Goal: Navigation & Orientation: Find specific page/section

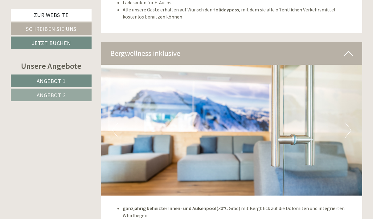
scroll to position [1633, 0]
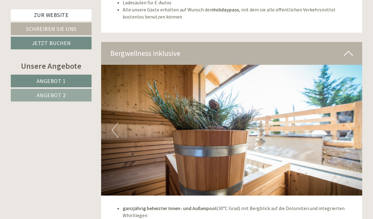
click at [352, 104] on img at bounding box center [232, 130] width 262 height 131
click at [351, 123] on button "Next" at bounding box center [348, 130] width 6 height 15
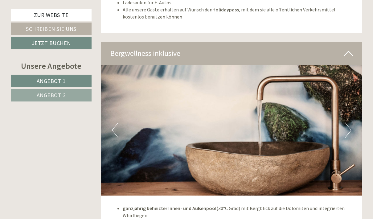
click at [352, 105] on img at bounding box center [232, 130] width 262 height 131
click at [353, 105] on img at bounding box center [232, 130] width 262 height 131
click at [352, 108] on img at bounding box center [232, 130] width 262 height 131
click at [351, 123] on button "Next" at bounding box center [348, 130] width 6 height 15
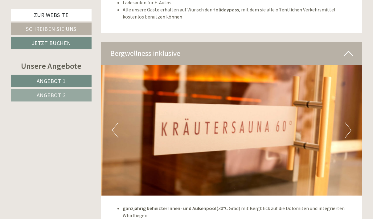
click at [351, 123] on button "Next" at bounding box center [348, 130] width 6 height 15
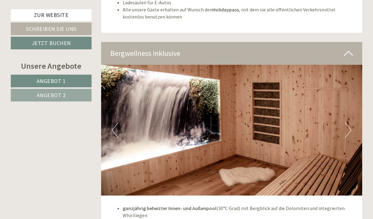
click at [351, 123] on button "Next" at bounding box center [348, 130] width 6 height 15
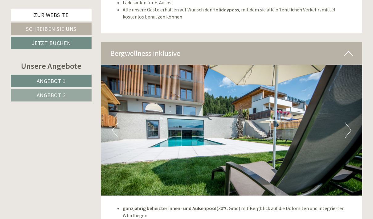
click at [350, 123] on button "Next" at bounding box center [348, 130] width 6 height 15
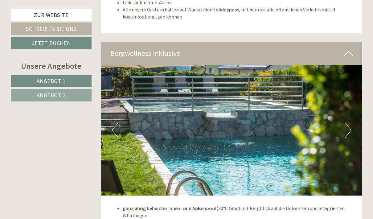
click at [354, 104] on img at bounding box center [232, 130] width 262 height 131
click at [347, 123] on button "Next" at bounding box center [348, 130] width 6 height 15
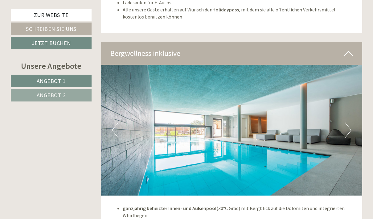
click at [348, 123] on button "Next" at bounding box center [348, 130] width 6 height 15
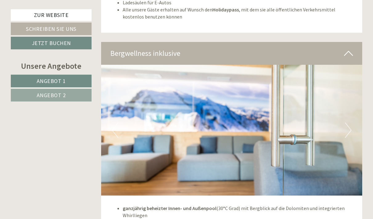
click at [348, 123] on button "Next" at bounding box center [348, 130] width 6 height 15
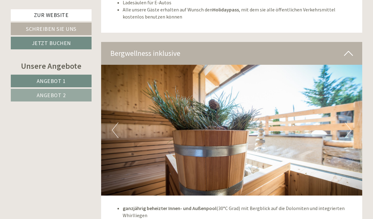
click at [349, 123] on button "Next" at bounding box center [348, 130] width 6 height 15
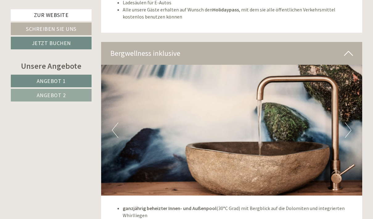
click at [350, 123] on button "Next" at bounding box center [348, 130] width 6 height 15
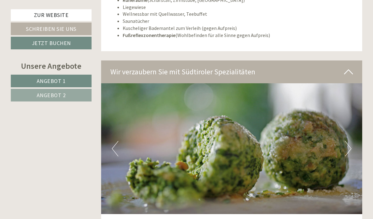
scroll to position [1910, 0]
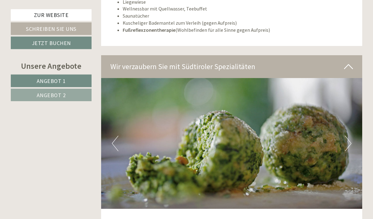
click at [352, 118] on img at bounding box center [232, 143] width 262 height 131
click at [347, 136] on button "Next" at bounding box center [348, 143] width 6 height 15
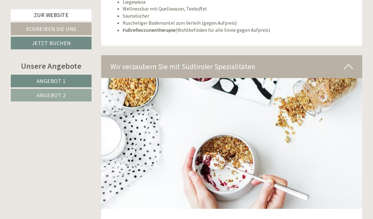
click at [349, 136] on button "Next" at bounding box center [348, 143] width 6 height 15
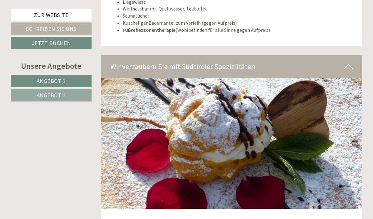
click at [349, 136] on button "Next" at bounding box center [348, 143] width 6 height 15
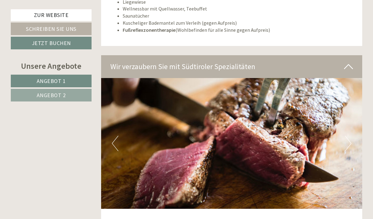
click at [351, 136] on button "Next" at bounding box center [348, 143] width 6 height 15
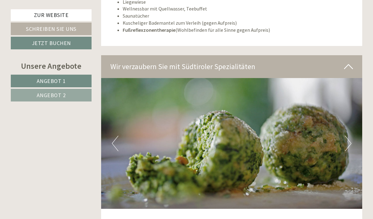
click at [350, 136] on button "Next" at bounding box center [348, 143] width 6 height 15
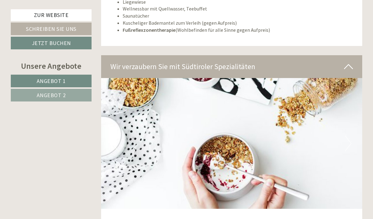
click at [350, 136] on button "Next" at bounding box center [348, 143] width 6 height 15
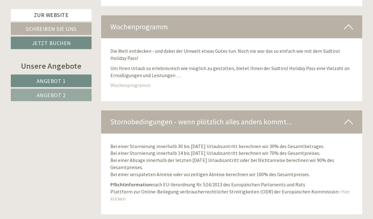
scroll to position [2760, 0]
click at [136, 82] on link "Wochenprogramm" at bounding box center [130, 85] width 40 height 6
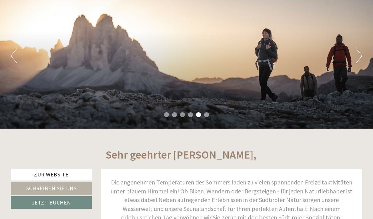
scroll to position [0, 0]
